Goal: Task Accomplishment & Management: Use online tool/utility

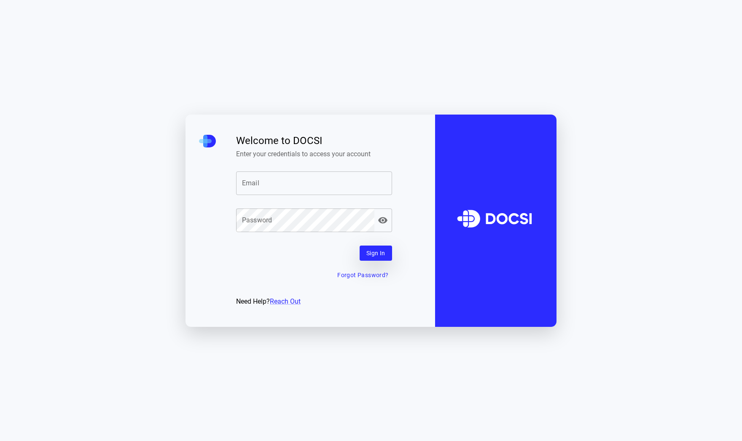
type input "**********"
click at [376, 255] on button "Sign In" at bounding box center [376, 254] width 32 height 16
